Goal: Task Accomplishment & Management: Use online tool/utility

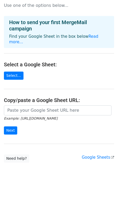
scroll to position [12, 0]
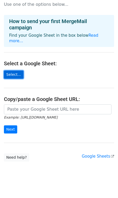
click at [12, 71] on link "Select..." at bounding box center [14, 74] width 20 height 8
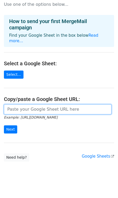
click at [45, 104] on input "url" at bounding box center [58, 109] width 108 height 10
paste input "https://docs.google.com/spreadsheets/d/1Y-UDtbMIe5YqE2sU4pnnvsr0qg4NoUJk0ZniyX2…"
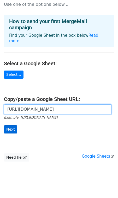
type input "https://docs.google.com/spreadsheets/d/1Y-UDtbMIe5YqE2sU4pnnvsr0qg4NoUJk0ZniyX2…"
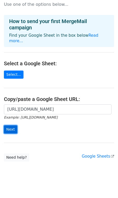
click at [13, 125] on input "Next" at bounding box center [10, 129] width 13 height 8
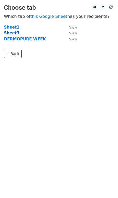
click at [12, 33] on strong "Sheet3" at bounding box center [11, 33] width 15 height 5
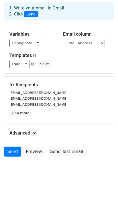
scroll to position [27, 0]
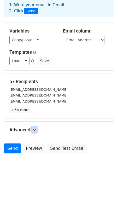
click at [36, 130] on icon at bounding box center [34, 129] width 3 height 3
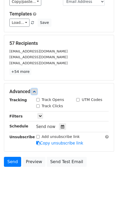
scroll to position [78, 0]
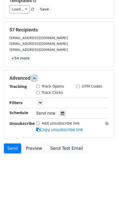
click at [34, 78] on icon at bounding box center [34, 77] width 3 height 3
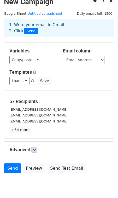
scroll to position [0, 0]
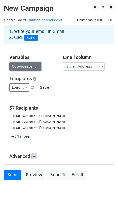
click at [34, 66] on link "Copy/paste..." at bounding box center [25, 66] width 32 height 8
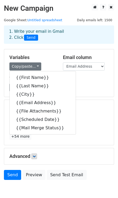
click at [87, 79] on h5 "Templates" at bounding box center [58, 79] width 99 height 6
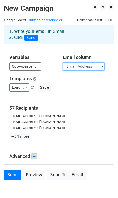
click at [100, 68] on select "First Name Last Name City Email Address File Attachments Scheduled Date Mail Me…" at bounding box center [84, 66] width 42 height 8
click at [63, 62] on select "First Name Last Name City Email Address File Attachments Scheduled Date Mail Me…" at bounding box center [84, 66] width 42 height 8
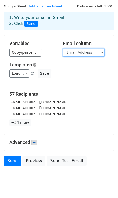
scroll to position [13, 0]
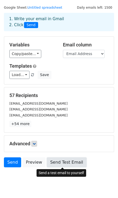
click at [69, 164] on link "Send Test Email" at bounding box center [67, 162] width 40 height 10
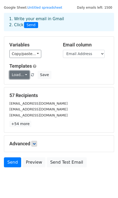
click at [26, 74] on link "Load..." at bounding box center [19, 75] width 20 height 8
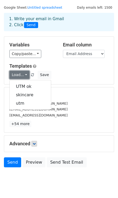
click at [26, 74] on link "Load..." at bounding box center [19, 75] width 20 height 8
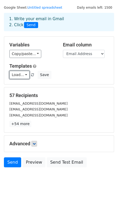
scroll to position [27, 0]
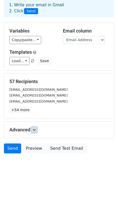
click at [34, 131] on icon at bounding box center [34, 129] width 3 height 3
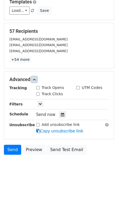
scroll to position [78, 0]
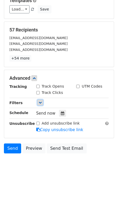
click at [40, 103] on icon at bounding box center [40, 102] width 3 height 3
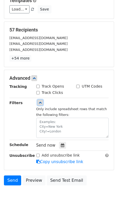
click at [40, 103] on icon at bounding box center [40, 102] width 3 height 3
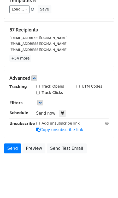
click at [38, 87] on input "Track Opens" at bounding box center [37, 86] width 3 height 3
checkbox input "true"
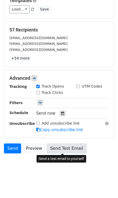
click at [60, 148] on link "Send Test Email" at bounding box center [67, 148] width 40 height 10
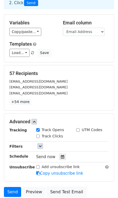
scroll to position [0, 0]
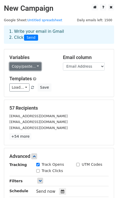
click at [37, 68] on link "Copy/paste..." at bounding box center [25, 66] width 32 height 8
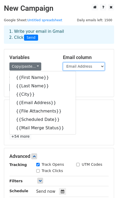
click at [81, 68] on select "First Name Last Name City Email Address File Attachments Scheduled Date Mail Me…" at bounding box center [84, 66] width 42 height 8
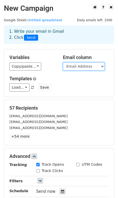
click at [63, 62] on select "First Name Last Name City Email Address File Attachments Scheduled Date Mail Me…" at bounding box center [84, 66] width 42 height 8
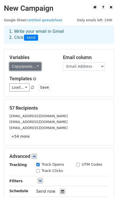
click at [36, 68] on link "Copy/paste..." at bounding box center [25, 66] width 32 height 8
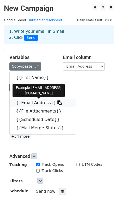
click at [39, 103] on link "{{Email Address}}" at bounding box center [43, 102] width 66 height 8
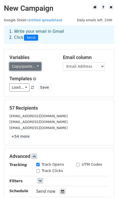
click at [34, 67] on link "Copy/paste..." at bounding box center [25, 66] width 32 height 8
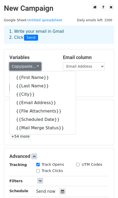
click at [34, 67] on link "Copy/paste..." at bounding box center [25, 66] width 32 height 8
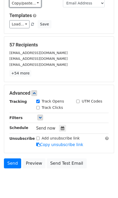
scroll to position [66, 0]
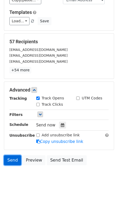
click at [13, 160] on link "Send" at bounding box center [12, 160] width 17 height 10
